Goal: Task Accomplishment & Management: Use online tool/utility

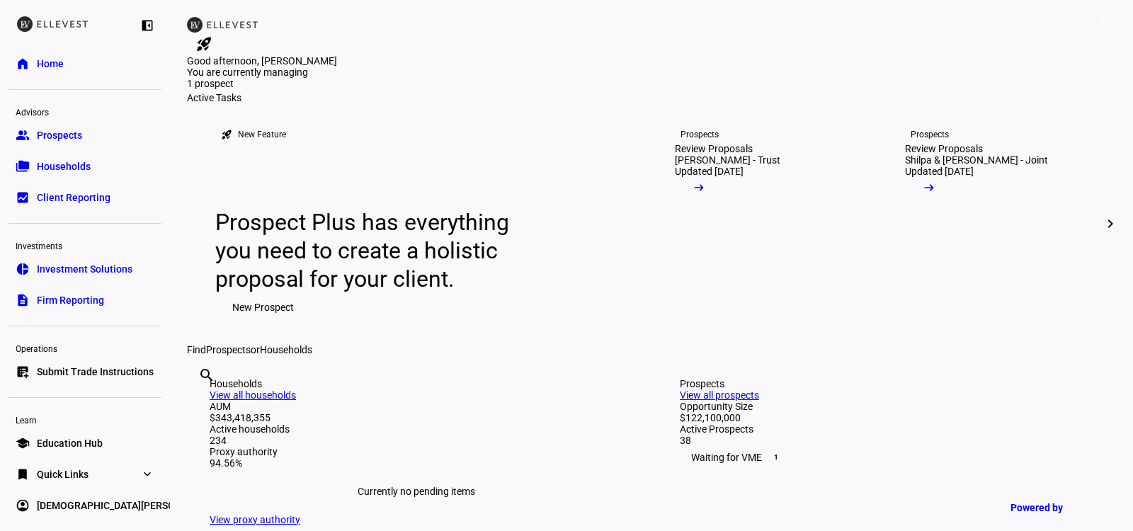
click at [108, 375] on span "Submit Trade Instructions" at bounding box center [95, 372] width 117 height 14
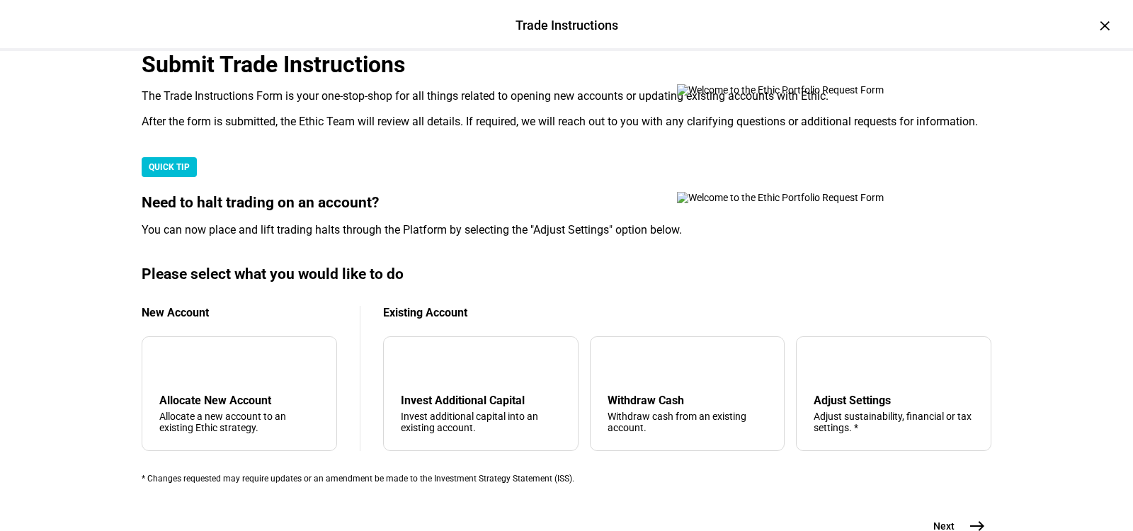
scroll to position [453, 0]
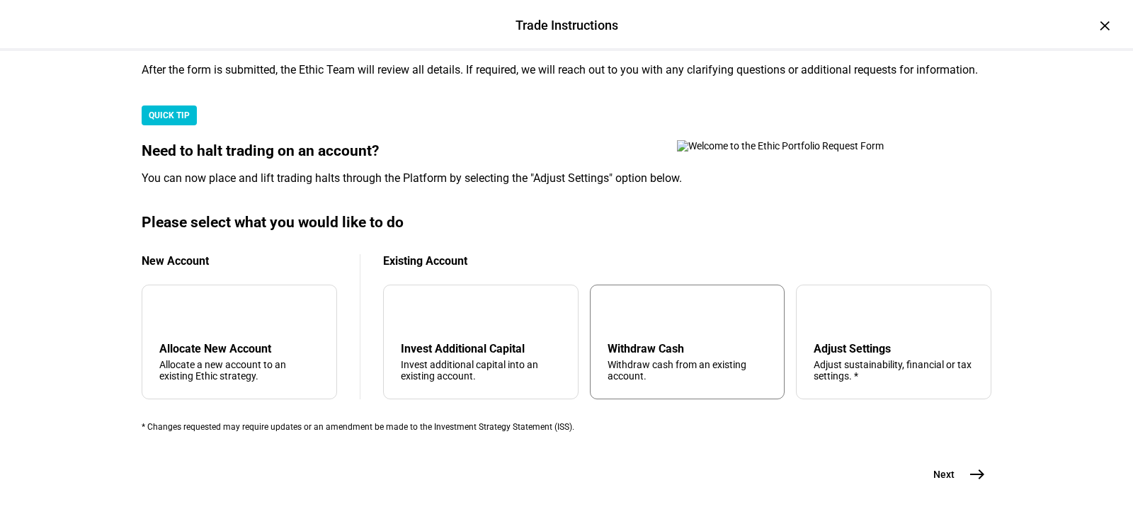
click at [678, 342] on div "Withdraw Cash" at bounding box center [688, 348] width 160 height 13
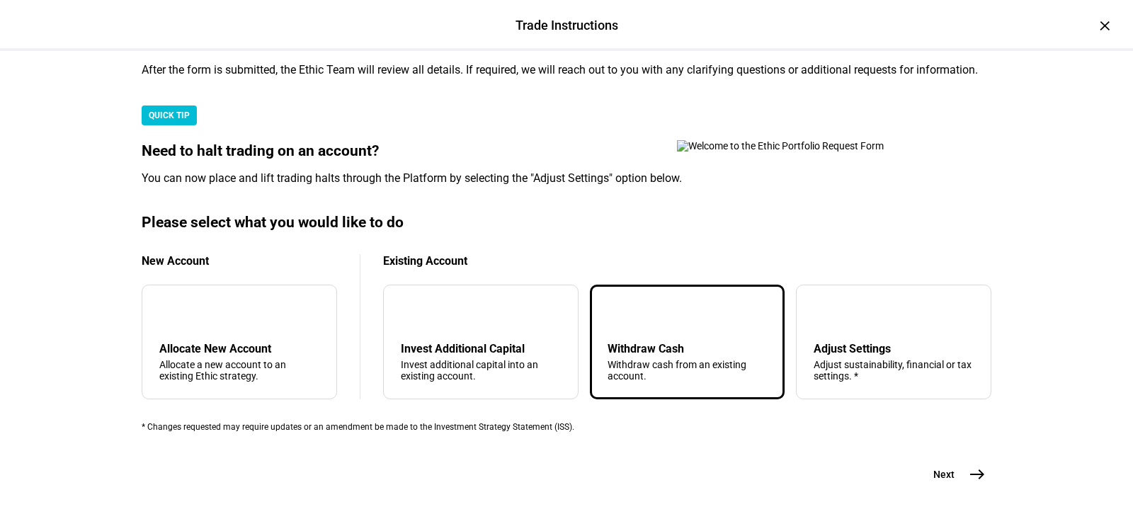
click at [961, 460] on button "Next east" at bounding box center [954, 474] width 75 height 28
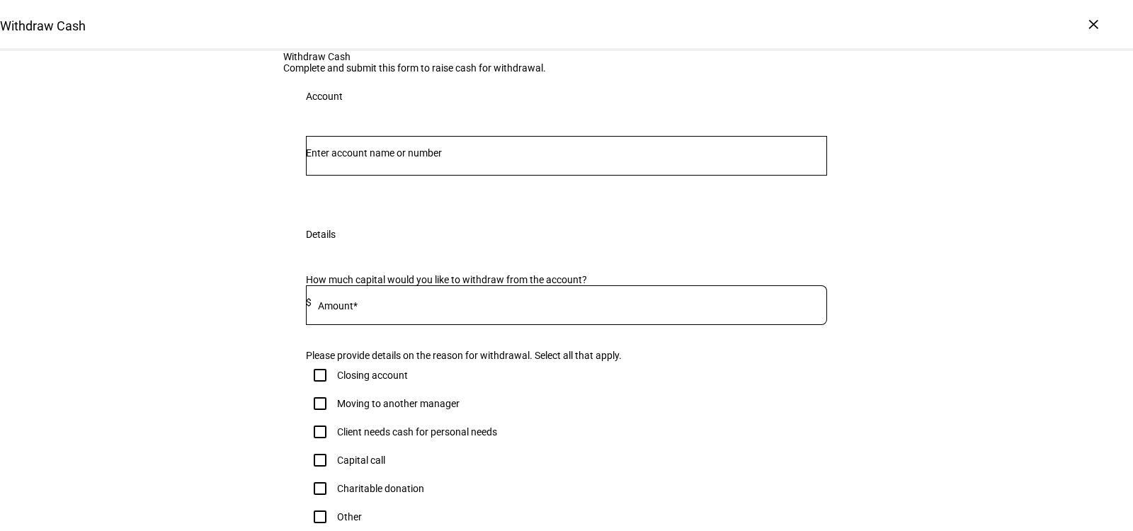
click at [429, 159] on input "Number" at bounding box center [566, 152] width 521 height 11
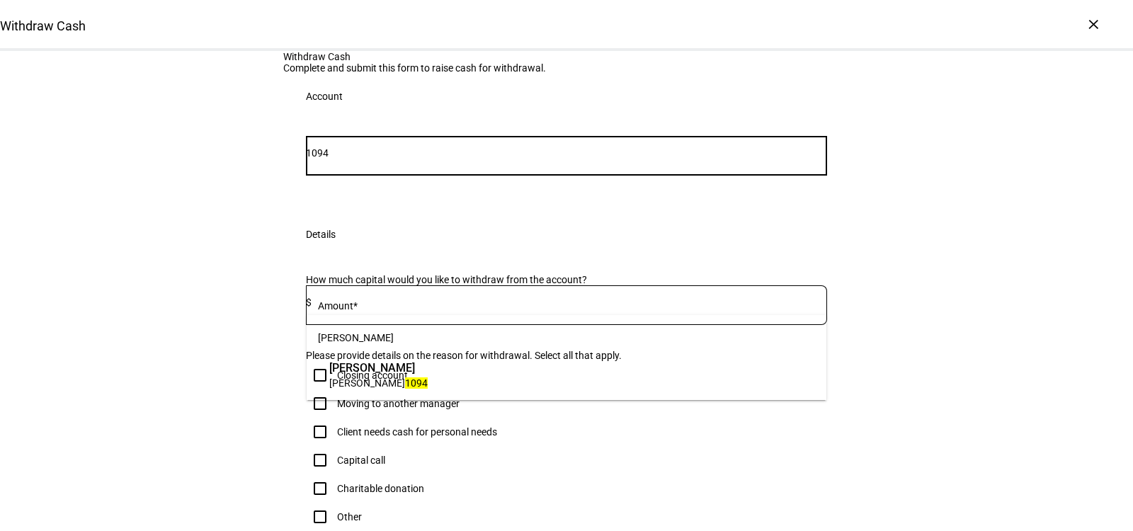
type input "1094"
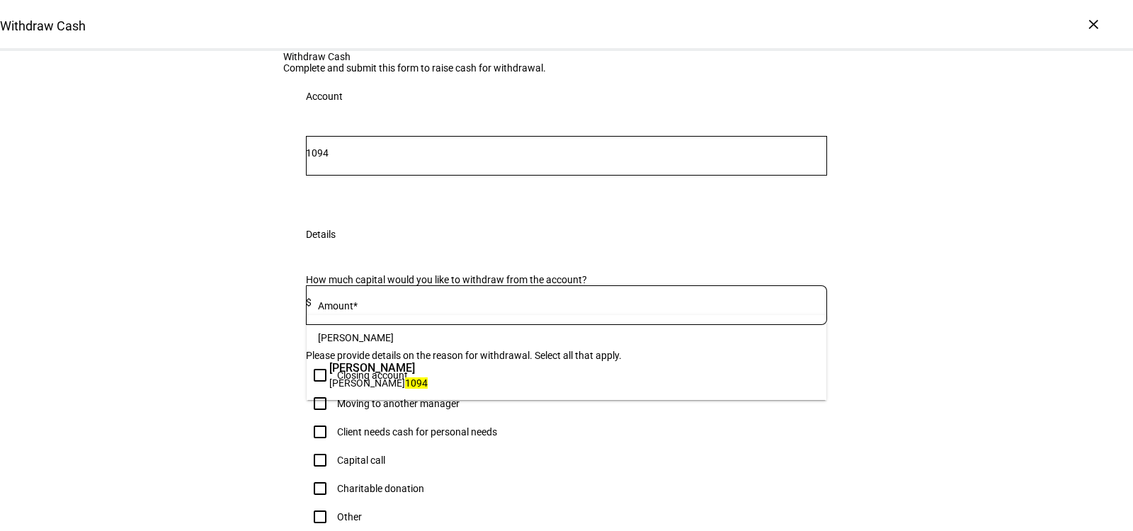
click at [413, 390] on div "Aroha Tui [PERSON_NAME] [PERSON_NAME] Rollover 1094" at bounding box center [379, 374] width 106 height 37
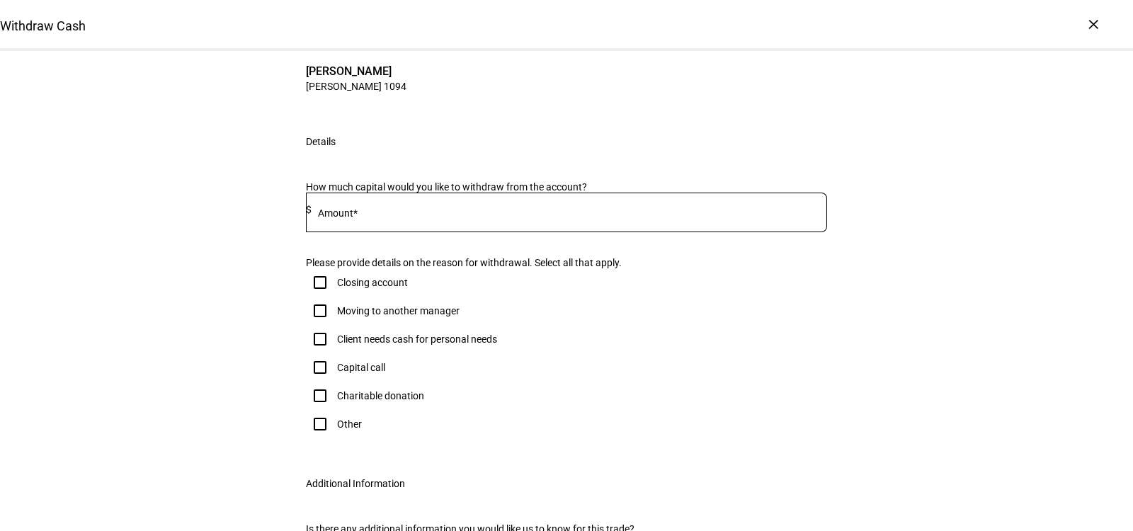
scroll to position [131, 0]
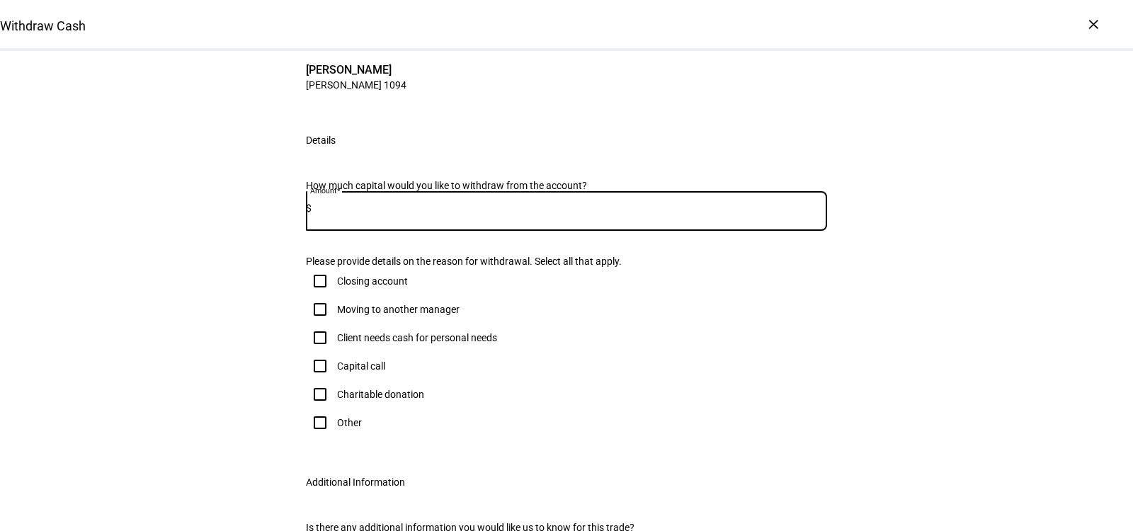
click at [411, 214] on input at bounding box center [570, 208] width 516 height 11
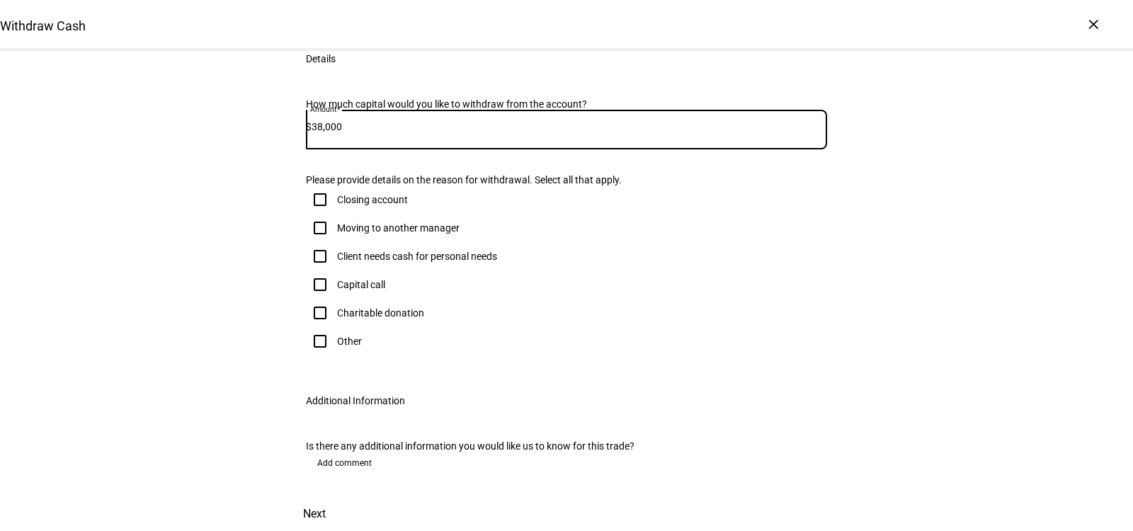
type input "38,000"
click at [339, 290] on div "Capital call" at bounding box center [361, 284] width 48 height 11
click at [334, 299] on input "Capital call" at bounding box center [320, 285] width 28 height 28
checkbox input "true"
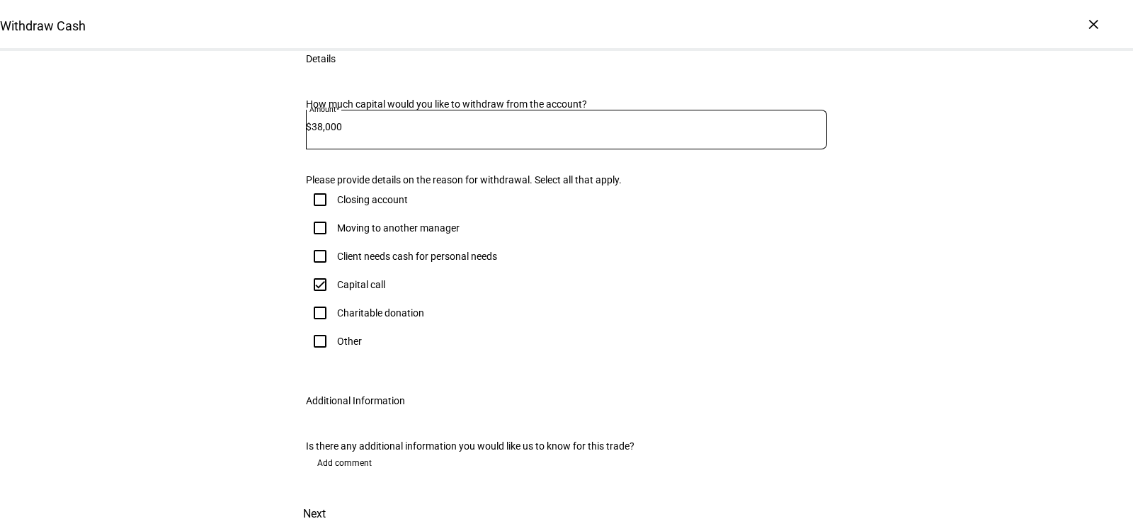
scroll to position [498, 0]
click at [326, 497] on span "Next" at bounding box center [314, 514] width 23 height 34
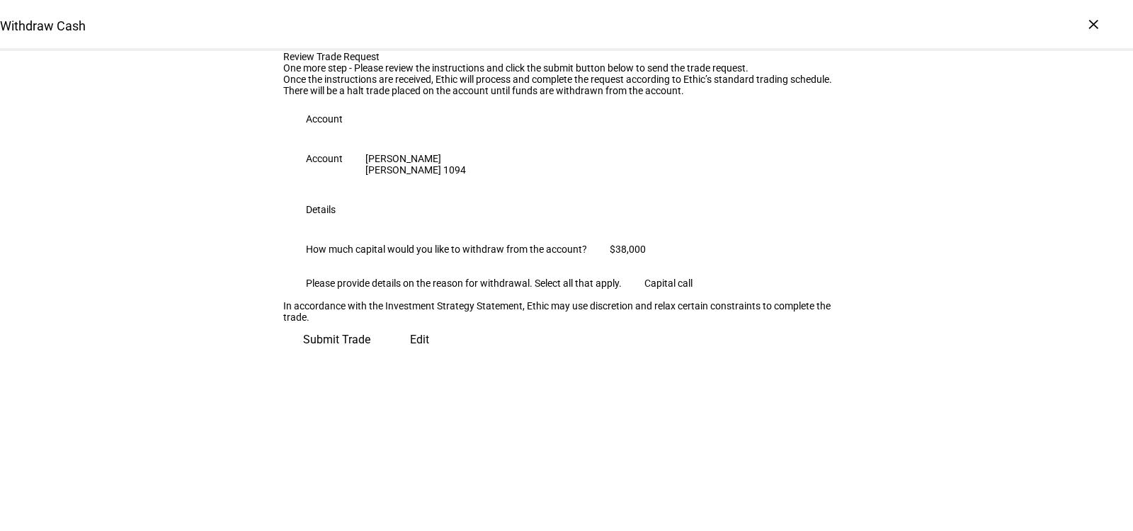
scroll to position [149, 0]
click at [370, 357] on span "Submit Trade" at bounding box center [336, 340] width 67 height 34
